Goal: Navigation & Orientation: Understand site structure

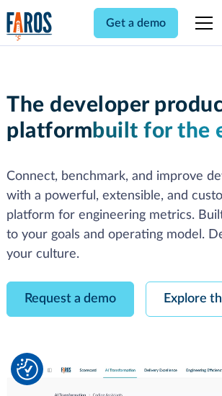
scroll to position [81, 0]
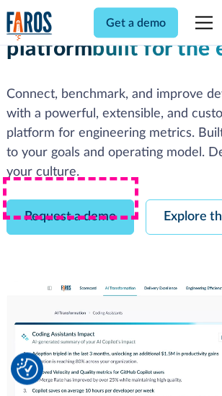
click at [71, 200] on link "Request a demo" at bounding box center [69, 217] width 127 height 35
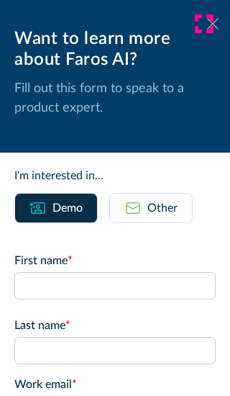
click at [207, 24] on icon at bounding box center [213, 23] width 12 height 11
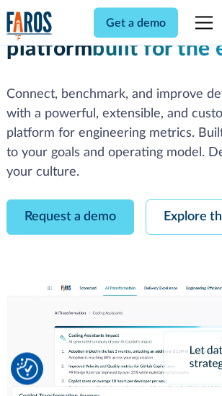
click at [188, 200] on link "Explore the platform" at bounding box center [221, 217] width 153 height 35
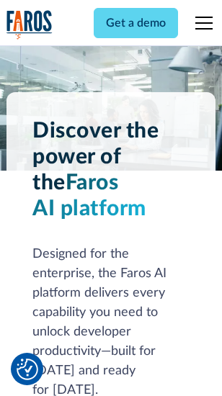
scroll to position [10962, 0]
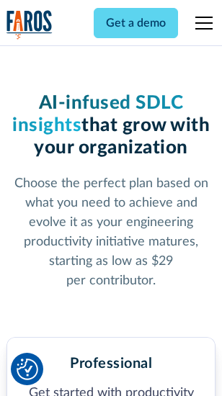
scroll to position [2281, 0]
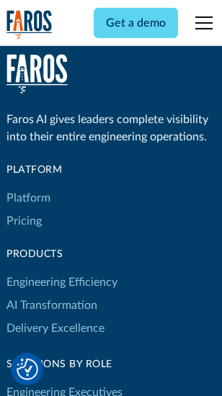
click at [28, 198] on link "Platform" at bounding box center [28, 197] width 44 height 23
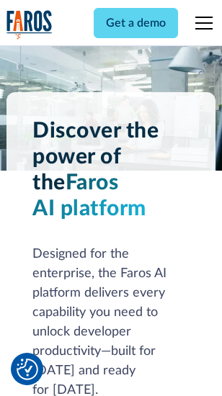
scroll to position [11424, 0]
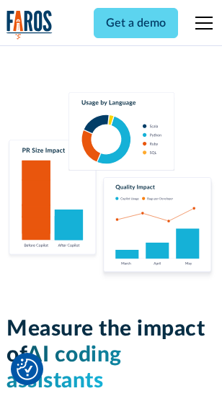
scroll to position [8984, 0]
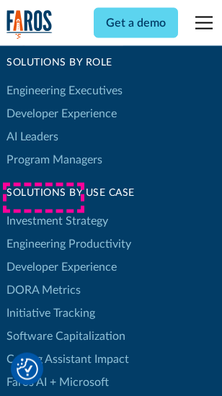
click at [43, 278] on link "DORA Metrics" at bounding box center [43, 289] width 74 height 23
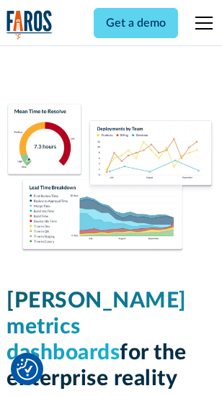
scroll to position [6371, 0]
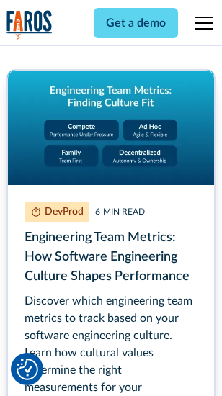
scroll to position [6549, 0]
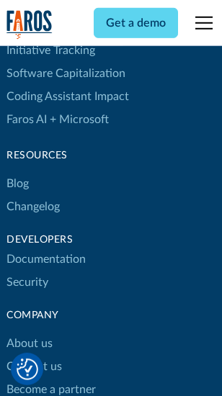
click at [33, 198] on link "Changelog" at bounding box center [32, 206] width 53 height 23
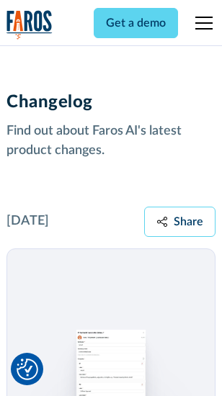
scroll to position [17646, 0]
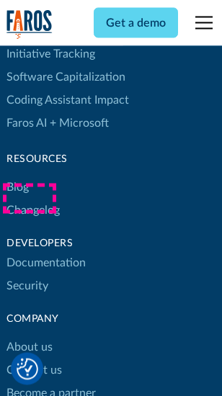
click at [29, 336] on link "About us" at bounding box center [29, 347] width 46 height 23
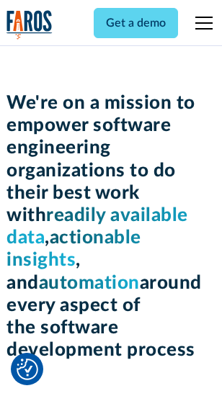
scroll to position [4977, 0]
